Goal: Task Accomplishment & Management: Manage account settings

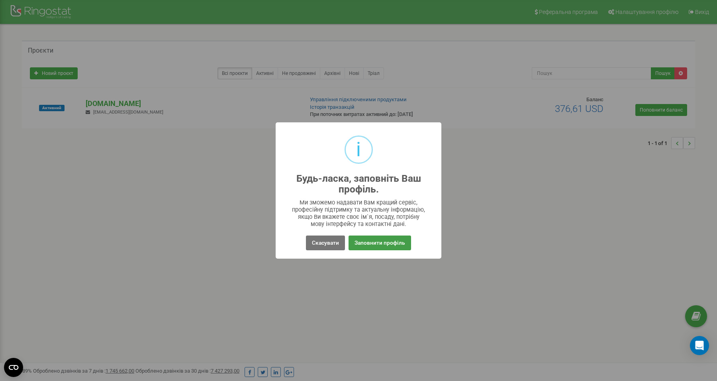
click at [364, 244] on button "Заповнити профіль" at bounding box center [380, 242] width 63 height 15
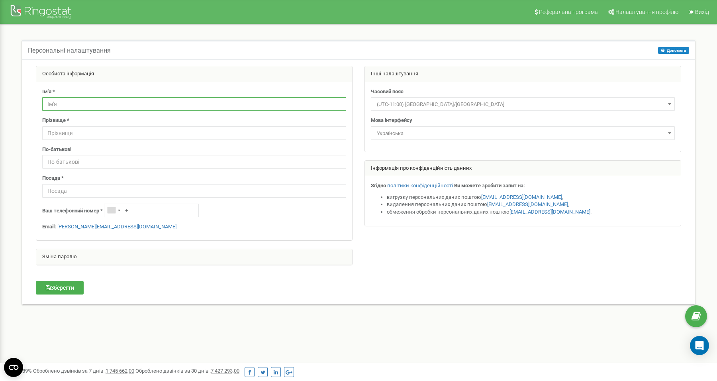
type input "L"
type input "Дмитрій"
type input "Шеремета"
type input "Сео"
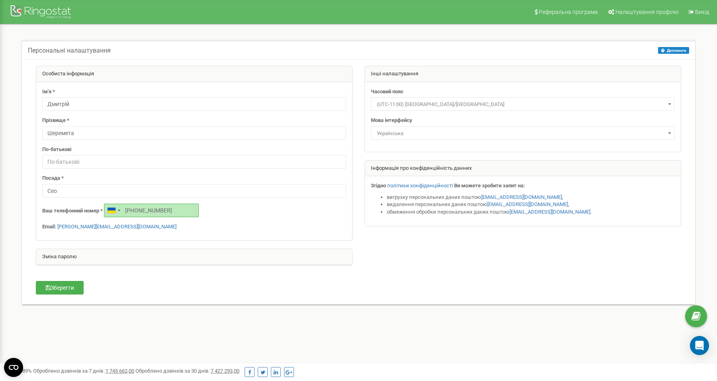
type input "+380931311841"
click at [140, 276] on form "Особиста інформація Ім'я * Дмитрій Прізвище * Шеремета По-батькові Посада * Сео…" at bounding box center [358, 173] width 657 height 215
click at [441, 104] on span "(UTC-11:00) Pacific/Midway" at bounding box center [523, 104] width 298 height 11
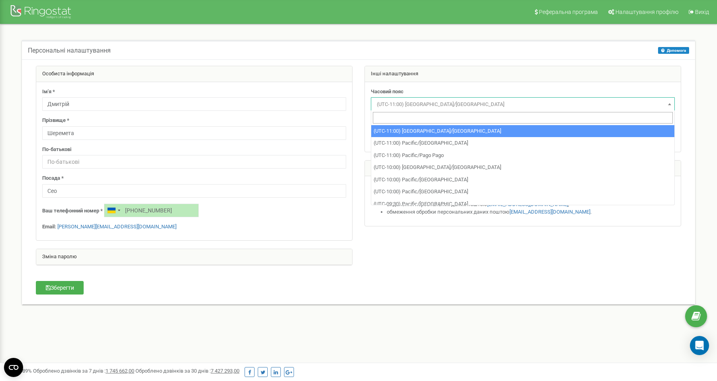
type input "2"
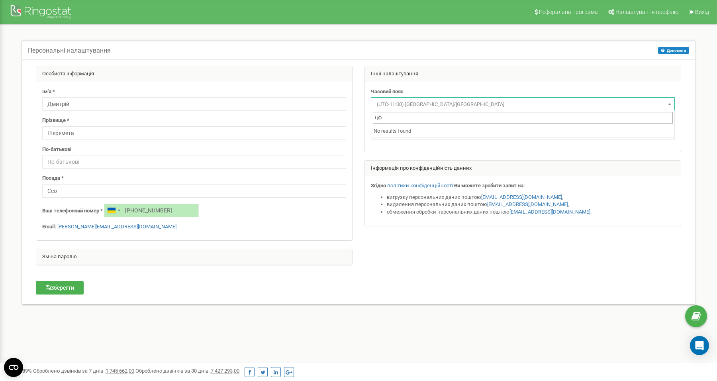
type input "ц"
type input "в"
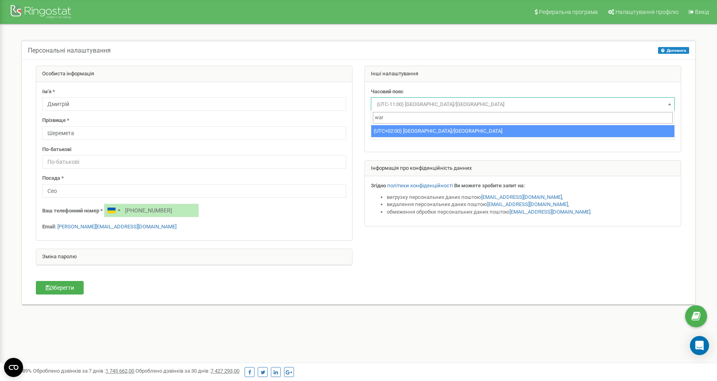
type input "war"
select select "Europe/Warsaw"
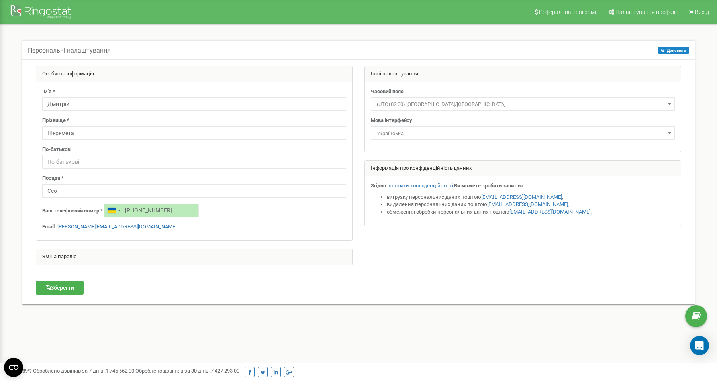
click at [423, 294] on div "Особиста інформація Ім'я * Дмитрій Прізвище * Шеремета По-батькові Посада * Сео…" at bounding box center [358, 181] width 669 height 231
click at [60, 282] on button "Зберегти" at bounding box center [60, 288] width 48 height 14
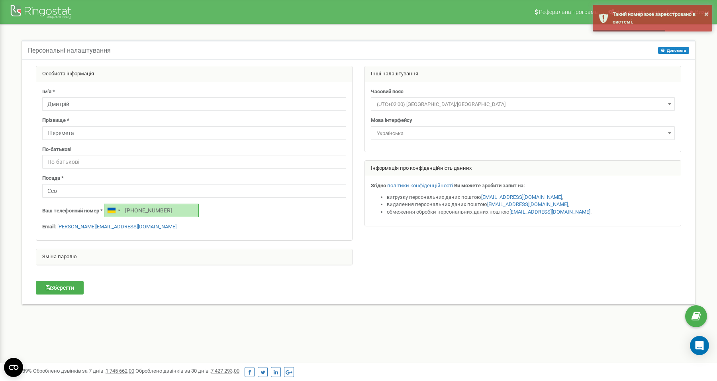
click at [173, 206] on input "+380931311841" at bounding box center [151, 211] width 95 height 14
type input "4"
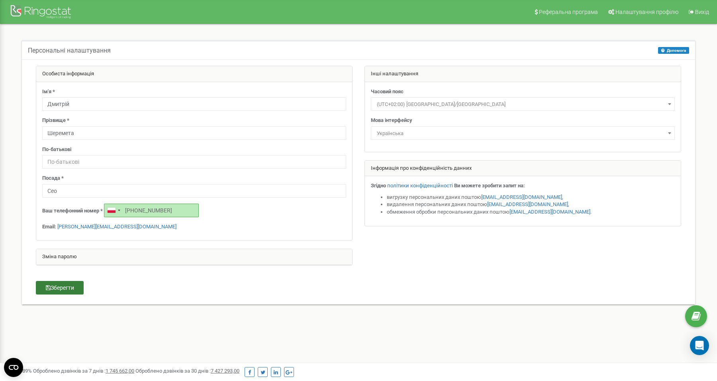
type input "+48572239319"
click at [63, 286] on button "Зберегти" at bounding box center [60, 288] width 48 height 14
click at [35, 316] on div "Персональні налаштування Допомога Допомога На цій сторінці ви можете відредагув…" at bounding box center [358, 177] width 705 height 306
click at [46, 340] on div "Реферальна програма Налаштування профілю Вихід Персональні налаштування Допомог…" at bounding box center [358, 239] width 717 height 478
click at [17, 303] on div "Персональні налаштування Допомога Допомога На цій сторінці ви можете відредагув…" at bounding box center [358, 177] width 685 height 274
